Goal: Information Seeking & Learning: Compare options

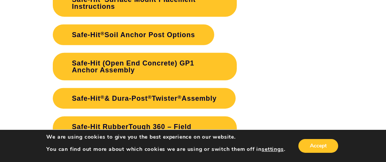
scroll to position [1799, 0]
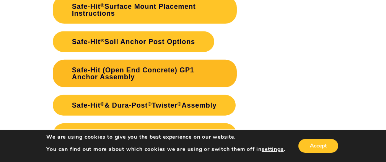
click at [209, 70] on link "Safe-Hit (Open End Concrete) GP1 Anchor Assembly" at bounding box center [145, 74] width 184 height 28
click at [150, 70] on link "Safe-Hit (Open End Concrete) GP1 Anchor Assembly" at bounding box center [145, 74] width 184 height 28
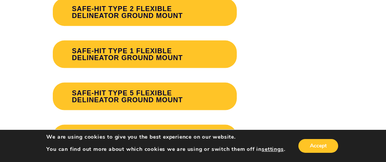
scroll to position [2182, 0]
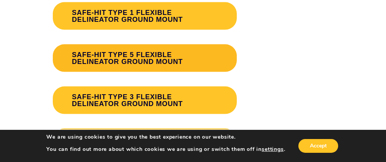
click at [193, 65] on link "SAFE-HIT TYPE 5 FLEXIBLE DELINEATOR GROUND MOUNT" at bounding box center [145, 58] width 184 height 28
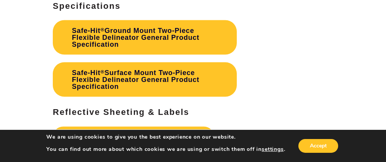
scroll to position [2484, 0]
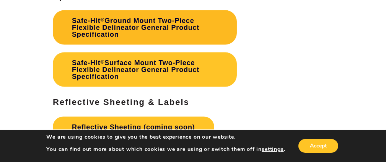
click at [178, 30] on link "Safe-Hit ® Ground Mount Two-Piece Flexible Delineator General Product Specifica…" at bounding box center [145, 27] width 184 height 34
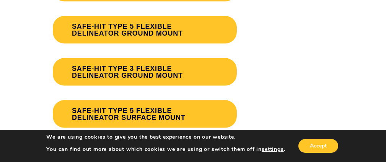
scroll to position [2220, 0]
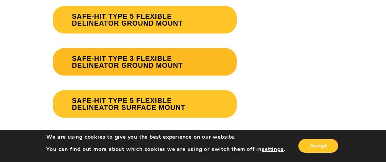
click at [154, 59] on link "SAFE-HIT TYPE 3 FLEXIBLE DELINEATOR GROUND MOUNT" at bounding box center [145, 62] width 184 height 28
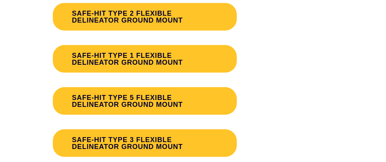
scroll to position [2220, 0]
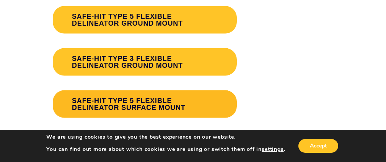
click at [141, 105] on link "SAFE-HIT TYPE 5 FLEXIBLE DELINEATOR SURFACE MOUNT" at bounding box center [145, 104] width 184 height 28
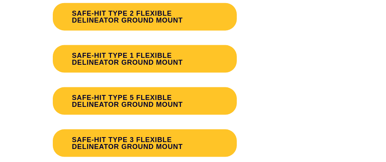
scroll to position [2220, 0]
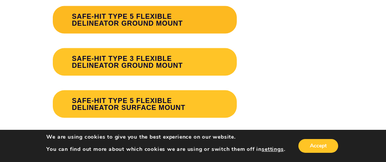
click at [160, 26] on link "SAFE-HIT TYPE 5 FLEXIBLE DELINEATOR GROUND MOUNT" at bounding box center [145, 20] width 184 height 28
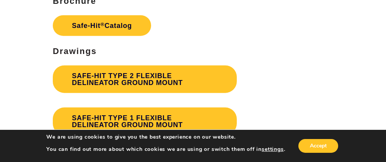
scroll to position [2067, 0]
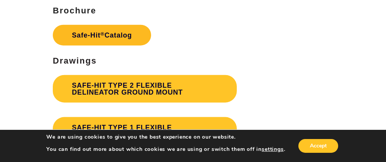
click at [135, 40] on link "Safe-Hit ® Catalog" at bounding box center [102, 35] width 98 height 21
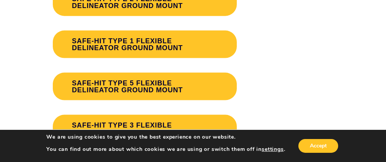
scroll to position [2182, 0]
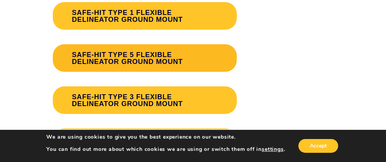
click at [195, 60] on link "SAFE-HIT TYPE 5 FLEXIBLE DELINEATOR GROUND MOUNT" at bounding box center [145, 58] width 184 height 28
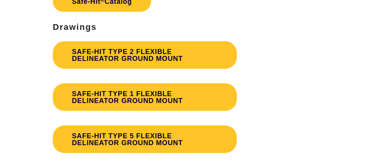
scroll to position [2182, 0]
